Goal: Find specific page/section: Find specific page/section

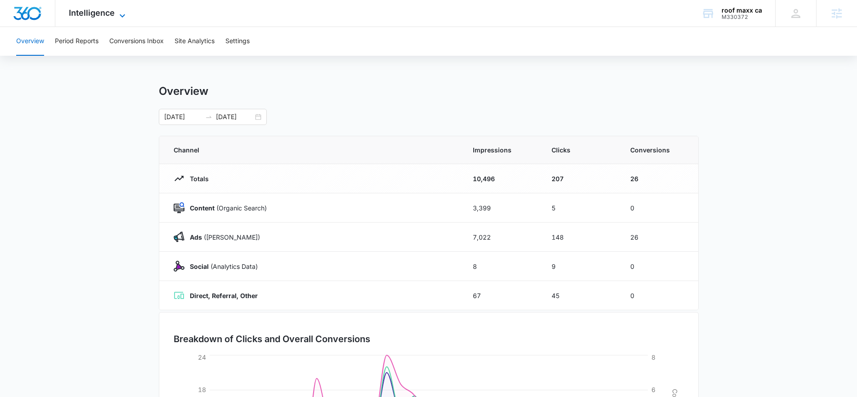
click at [96, 12] on span "Intelligence" at bounding box center [92, 12] width 46 height 9
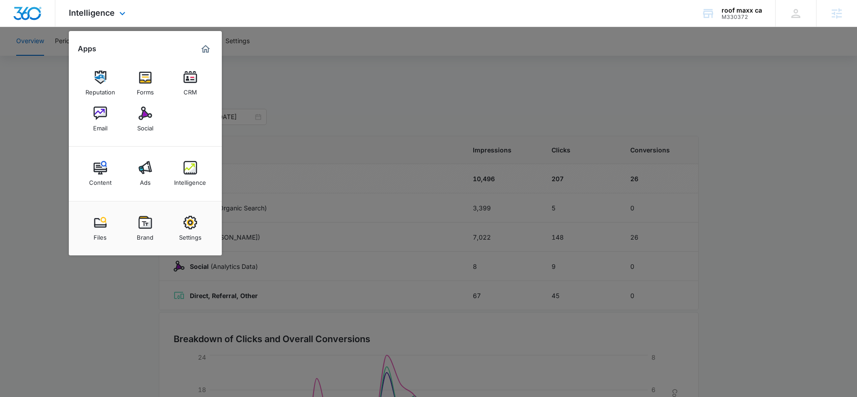
click at [155, 9] on div "Intelligence Apps Reputation Forms CRM Email Social Content Ads Intelligence Fi…" at bounding box center [428, 13] width 857 height 27
click at [712, 1] on div "roof maxx ca M330372 Your Accounts View All" at bounding box center [731, 13] width 87 height 27
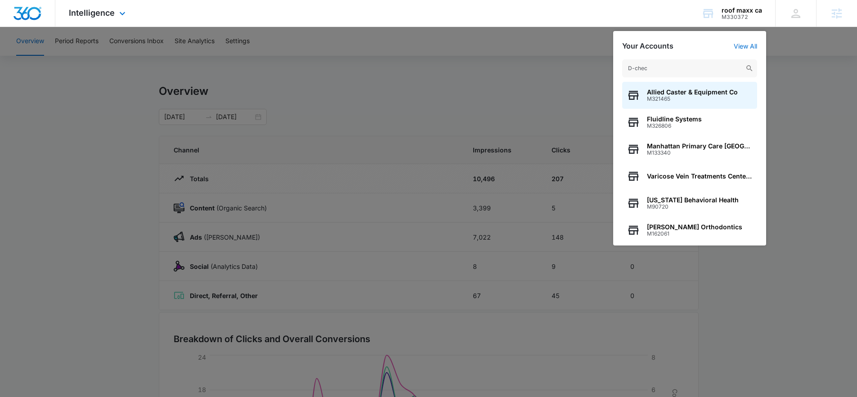
type input "D-check"
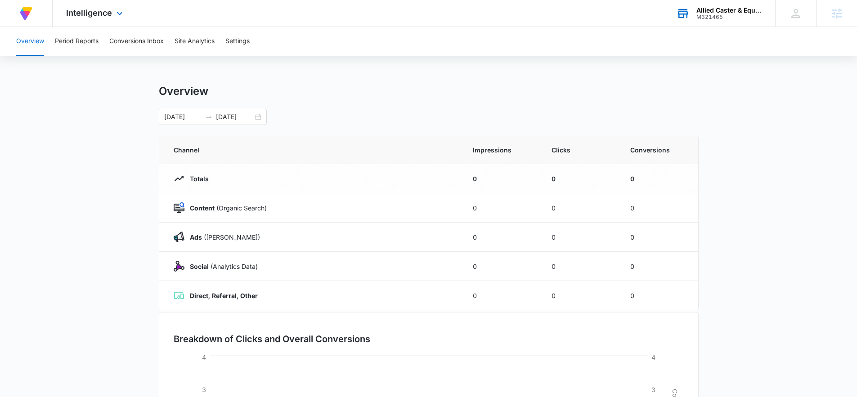
click at [700, 23] on div "Allied Caster & Equipment Co M321465 Your Accounts View All" at bounding box center [719, 13] width 112 height 27
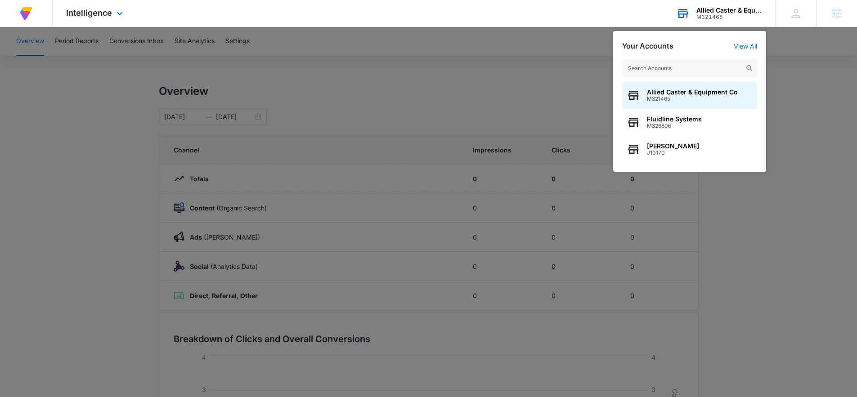
click at [692, 66] on input "text" at bounding box center [689, 68] width 135 height 18
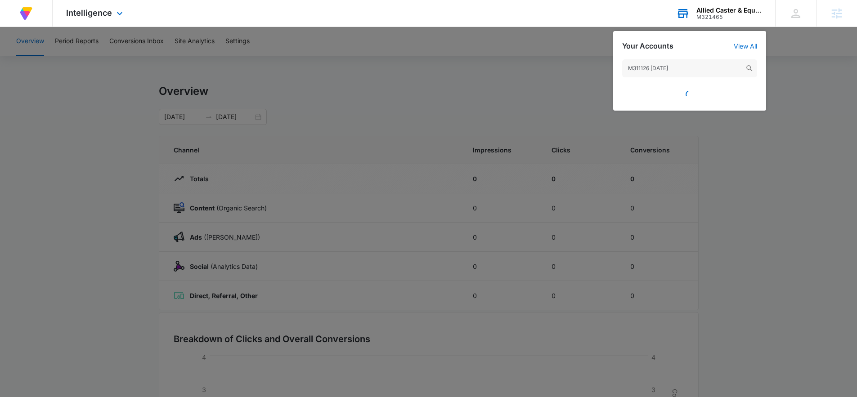
drag, startPoint x: 692, startPoint y: 66, endPoint x: 653, endPoint y: 65, distance: 38.7
click at [653, 65] on input "M311126 [DATE]" at bounding box center [689, 68] width 135 height 18
drag, startPoint x: 650, startPoint y: 66, endPoint x: 689, endPoint y: 69, distance: 39.3
click at [689, 69] on input "M311126 [DATE]" at bounding box center [689, 68] width 135 height 18
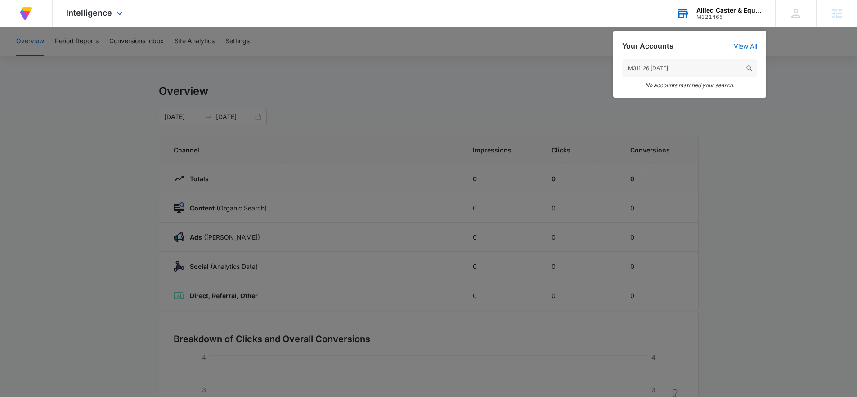
click at [685, 70] on input "M311126 [DATE]" at bounding box center [689, 68] width 135 height 18
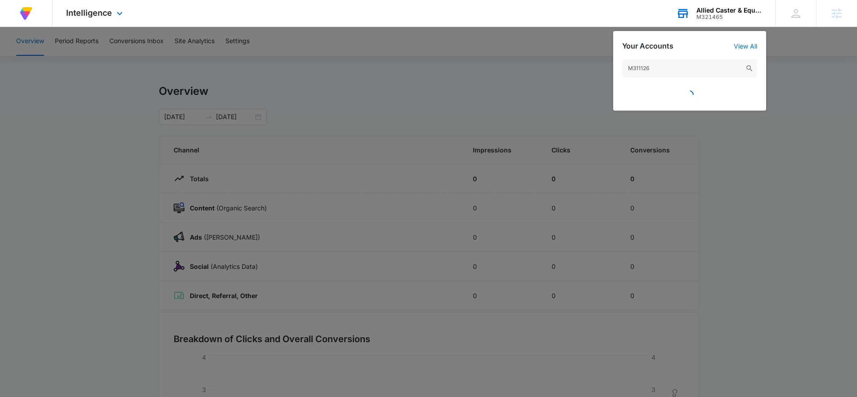
click at [638, 66] on input "M311126" at bounding box center [689, 68] width 135 height 18
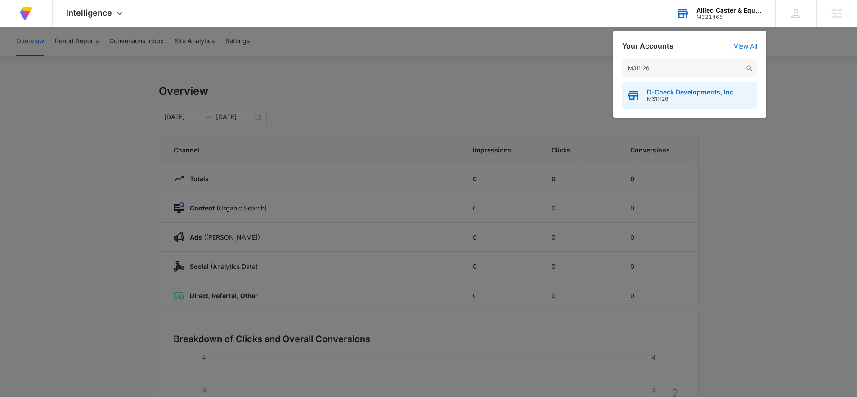
type input "M311126"
click at [672, 99] on span "M311126" at bounding box center [691, 99] width 88 height 6
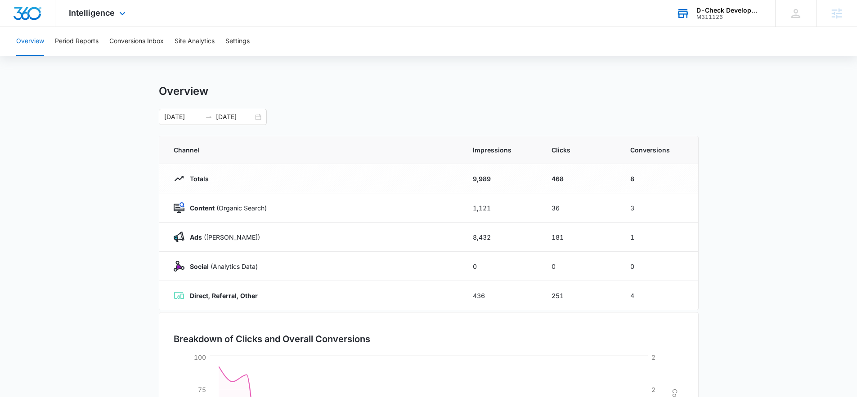
click at [77, 3] on div "Intelligence Apps Reputation Websites Forms CRM Email Social Content Ads Intell…" at bounding box center [98, 13] width 86 height 27
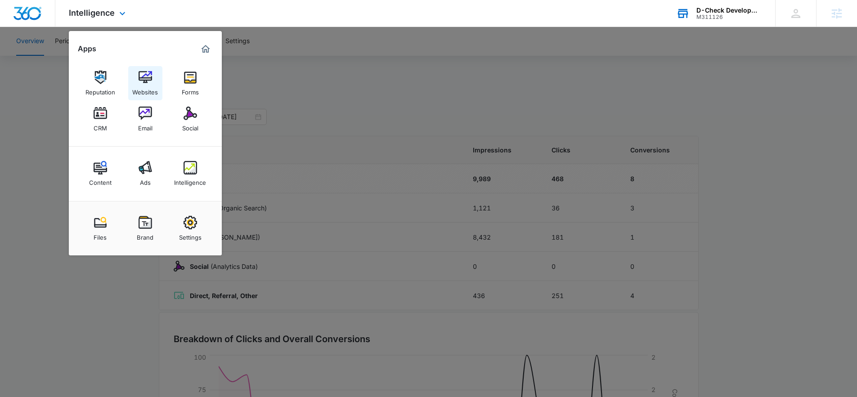
click at [134, 78] on link "Websites" at bounding box center [145, 83] width 34 height 34
